Goal: Information Seeking & Learning: Learn about a topic

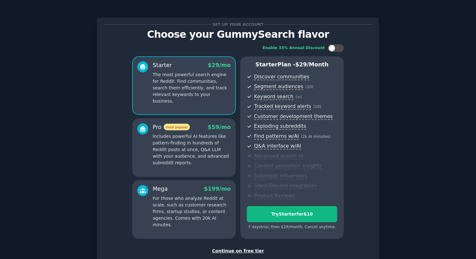
click at [216, 206] on p "For those who analyze Reddit at scale, such as customer research firms, startup…" at bounding box center [192, 211] width 78 height 33
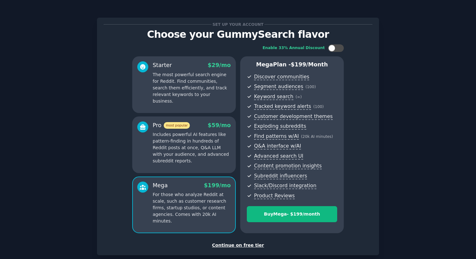
click at [212, 162] on p "Includes powerful AI features like pattern-finding in hundreds of Reddit posts …" at bounding box center [192, 147] width 78 height 33
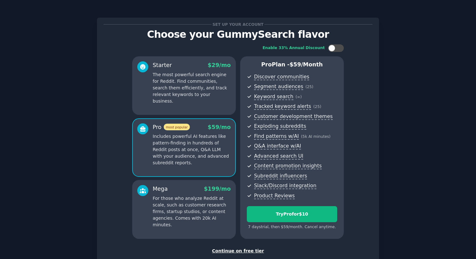
click at [190, 203] on p "For those who analyze Reddit at scale, such as customer research firms, startup…" at bounding box center [192, 211] width 78 height 33
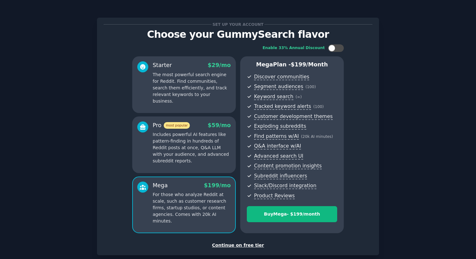
click at [201, 145] on p "Includes powerful AI features like pattern-finding in hundreds of Reddit posts …" at bounding box center [192, 147] width 78 height 33
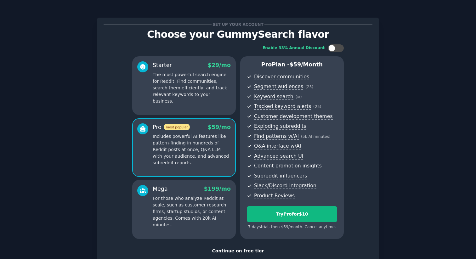
click at [192, 97] on p "The most powerful search engine for Reddit. Find communities, search them effic…" at bounding box center [192, 87] width 78 height 33
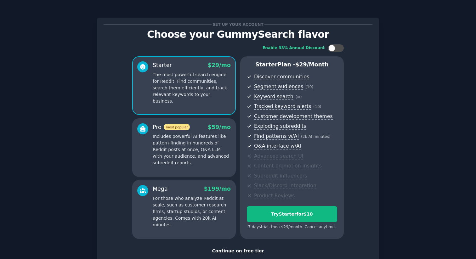
click at [193, 142] on p "Includes powerful AI features like pattern-finding in hundreds of Reddit posts …" at bounding box center [192, 149] width 78 height 33
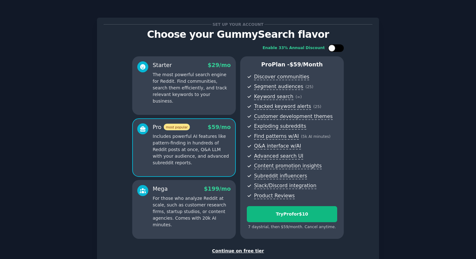
click at [334, 48] on div at bounding box center [331, 48] width 7 height 7
click at [338, 48] on div at bounding box center [339, 48] width 7 height 7
checkbox input "false"
click at [193, 87] on p "The most powerful search engine for Reddit. Find communities, search them effic…" at bounding box center [192, 87] width 78 height 33
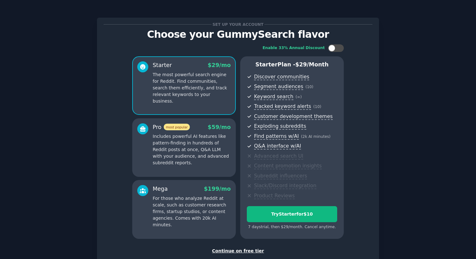
click at [201, 121] on div "Pro most popular $ 59 /mo Includes powerful AI features like pattern-finding in…" at bounding box center [184, 147] width 104 height 59
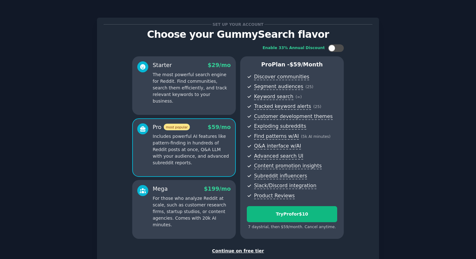
click at [200, 81] on p "The most powerful search engine for Reddit. Find communities, search them effic…" at bounding box center [192, 87] width 78 height 33
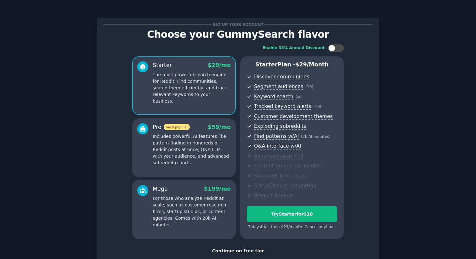
click at [185, 149] on p "Includes powerful AI features like pattern-finding in hundreds of Reddit posts …" at bounding box center [192, 149] width 78 height 33
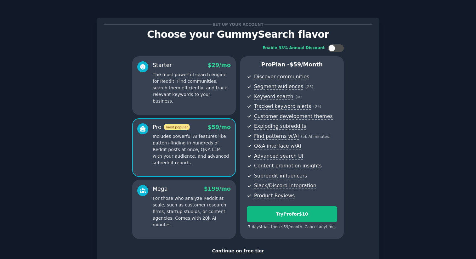
click at [191, 208] on p "For those who analyze Reddit at scale, such as customer research firms, startup…" at bounding box center [192, 211] width 78 height 33
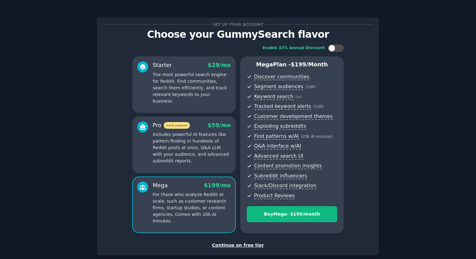
click at [197, 154] on p "Includes powerful AI features like pattern-finding in hundreds of Reddit posts …" at bounding box center [192, 147] width 78 height 33
